Goal: Check status: Check status

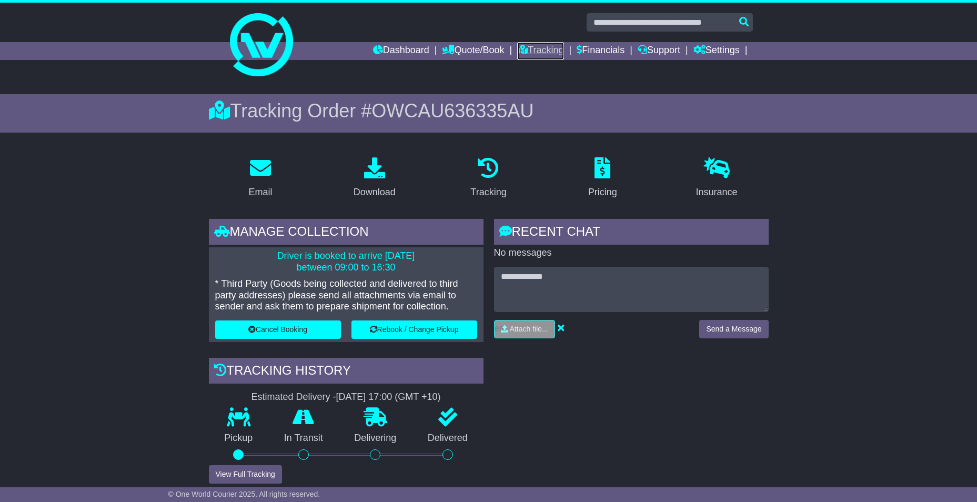
click at [531, 52] on link "Tracking" at bounding box center [540, 51] width 46 height 18
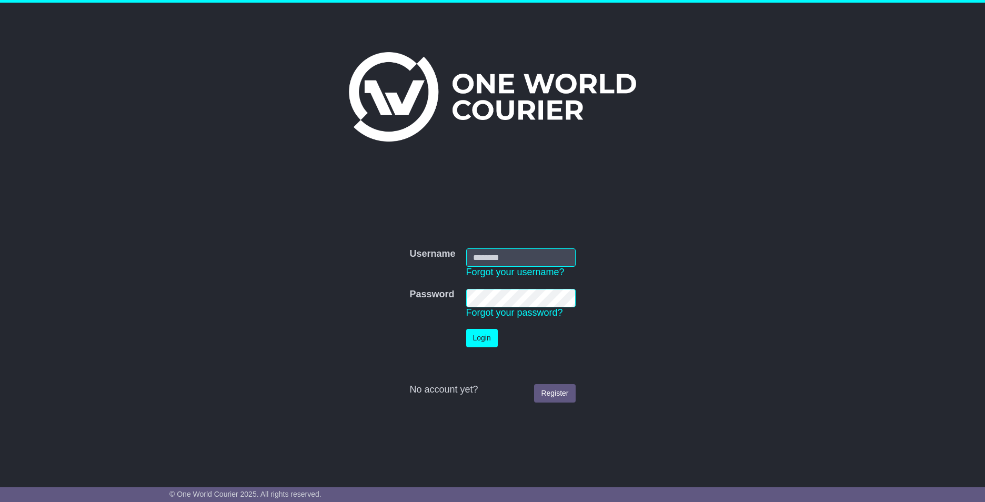
type input "**********"
click at [484, 337] on button "Login" at bounding box center [482, 338] width 32 height 18
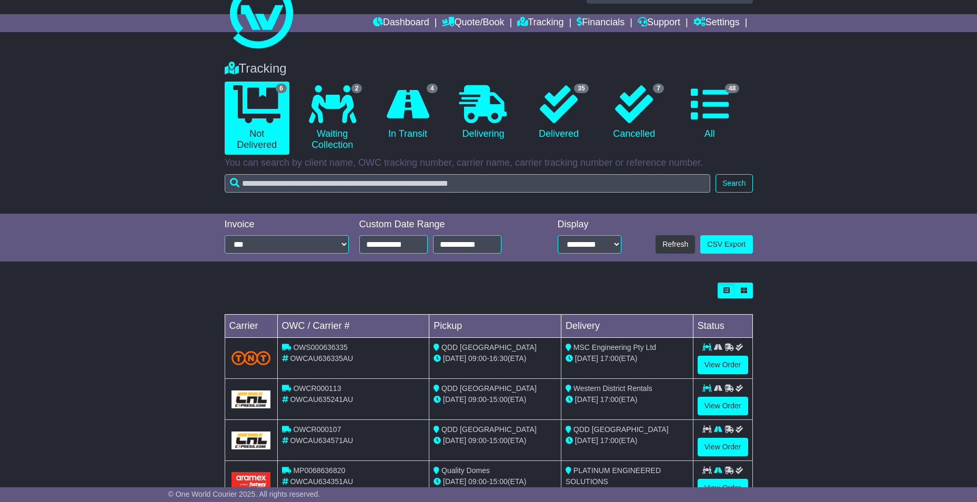
scroll to position [105, 0]
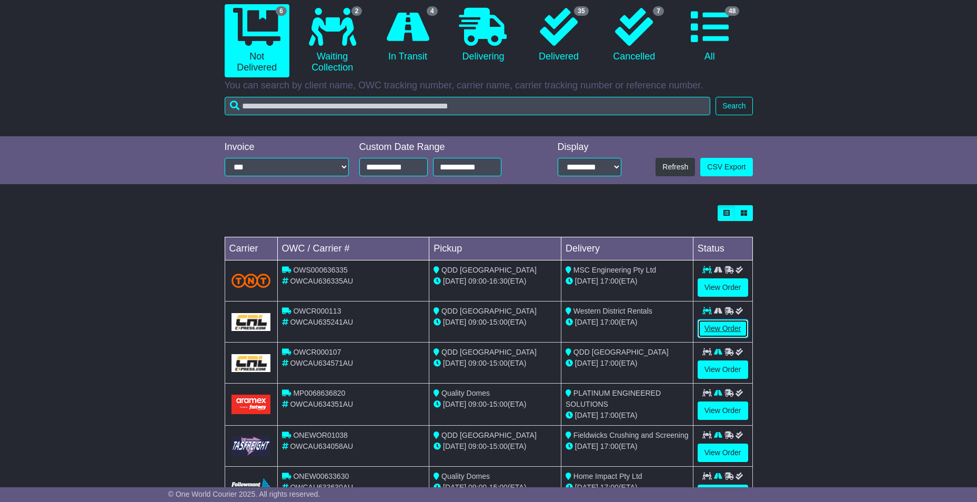
click at [714, 326] on link "View Order" at bounding box center [723, 328] width 51 height 18
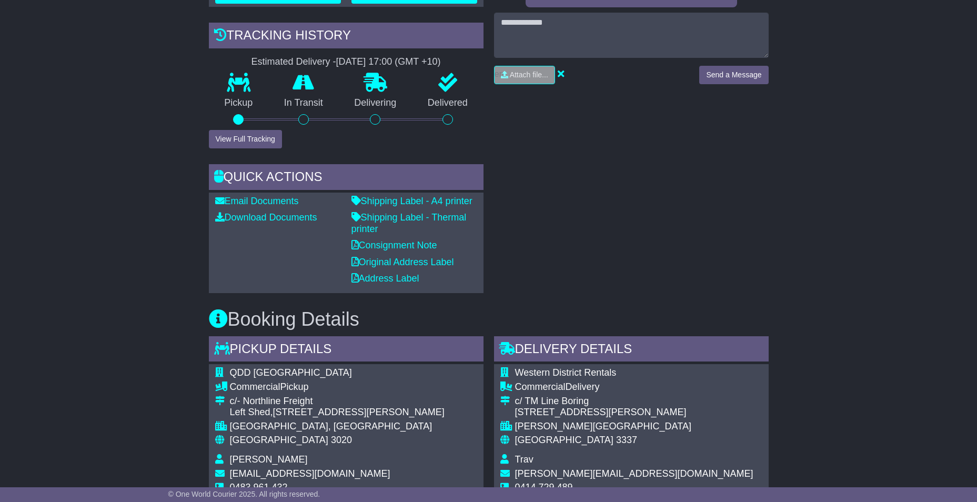
scroll to position [684, 0]
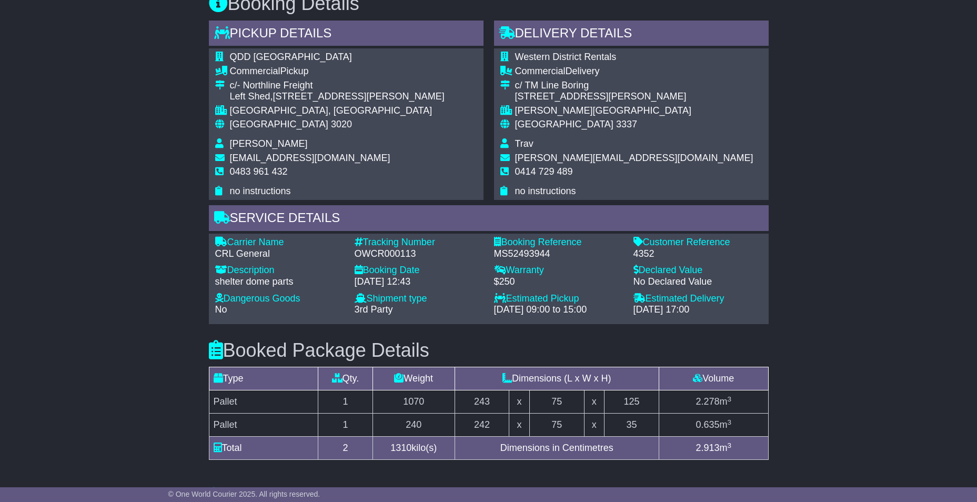
click at [795, 310] on div "Email Download Tracking Pricing Insurance" at bounding box center [488, 134] width 977 height 1274
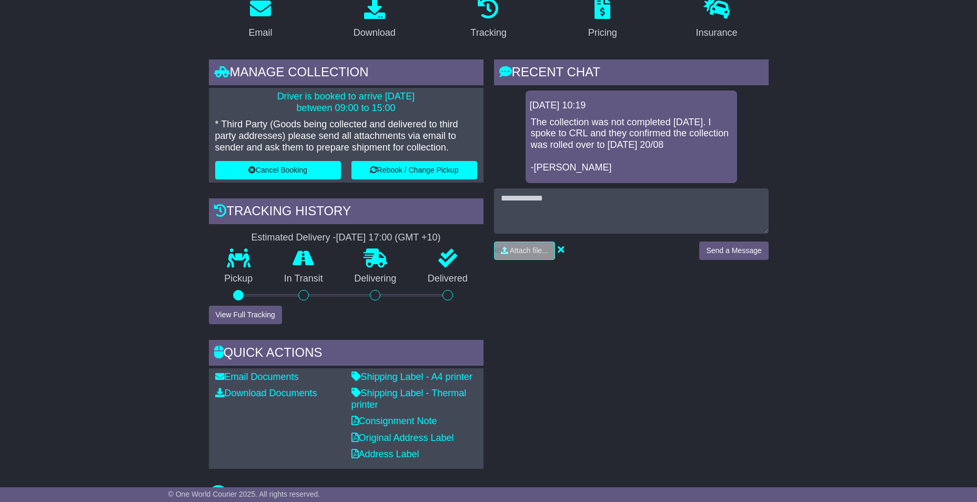
scroll to position [0, 0]
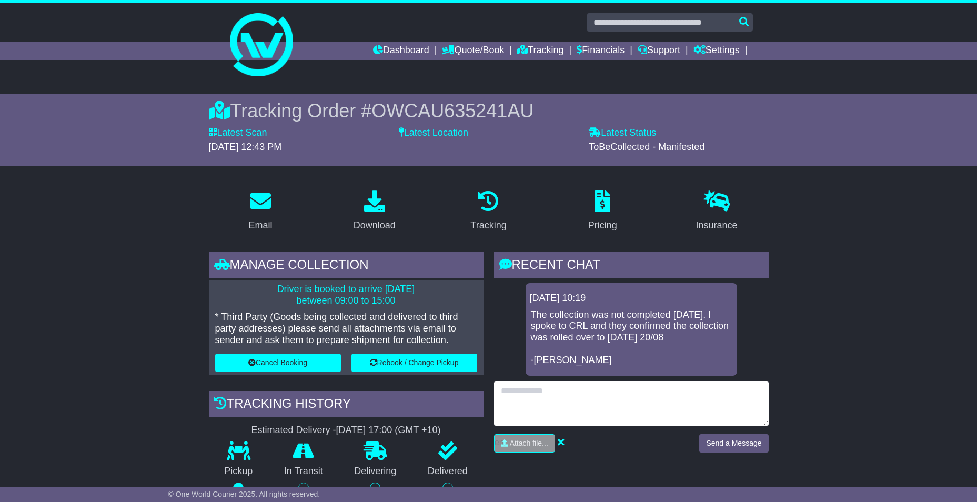
click at [656, 389] on textarea at bounding box center [631, 403] width 275 height 45
type textarea "**********"
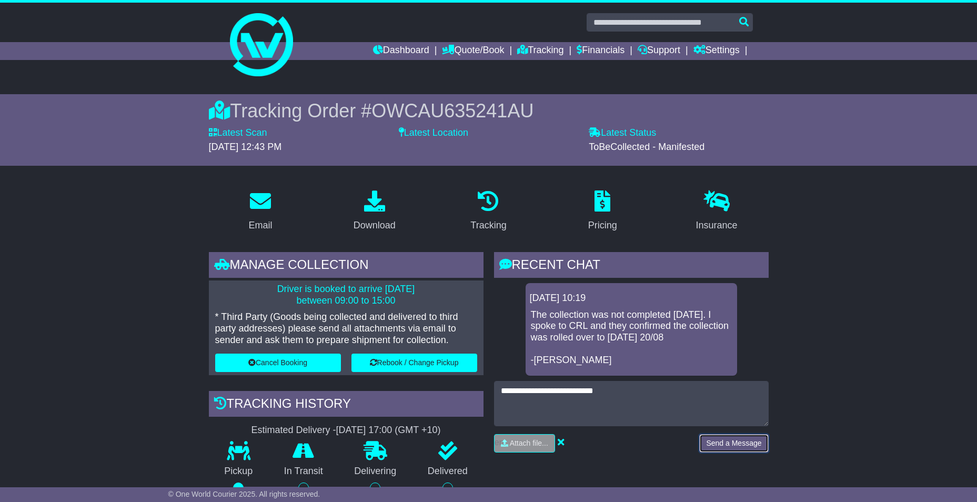
click at [748, 452] on button "Send a Message" at bounding box center [733, 443] width 69 height 18
